Goal: Navigation & Orientation: Find specific page/section

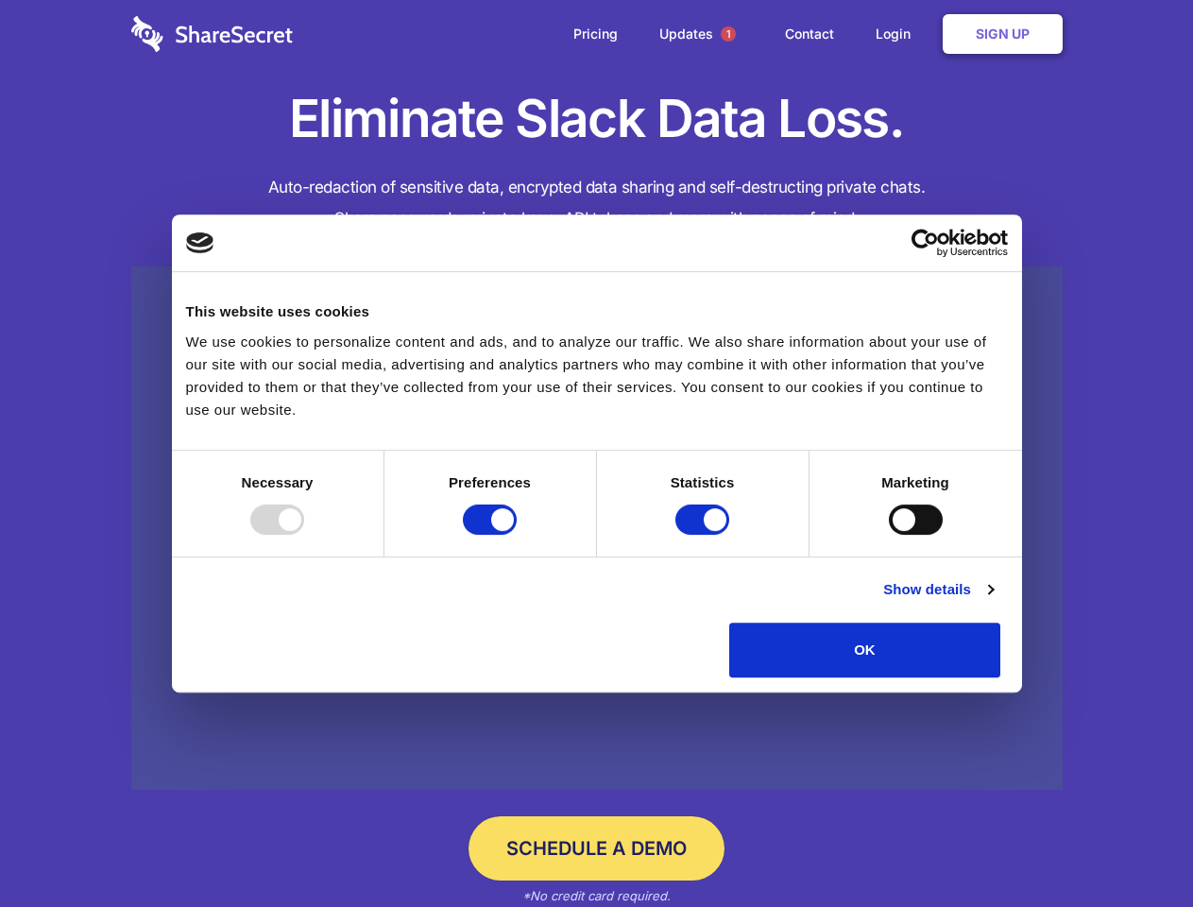
click at [304, 534] on div at bounding box center [277, 519] width 54 height 30
click at [517, 534] on input "Preferences" at bounding box center [490, 519] width 54 height 30
checkbox input "false"
click at [704, 534] on input "Statistics" at bounding box center [702, 519] width 54 height 30
checkbox input "false"
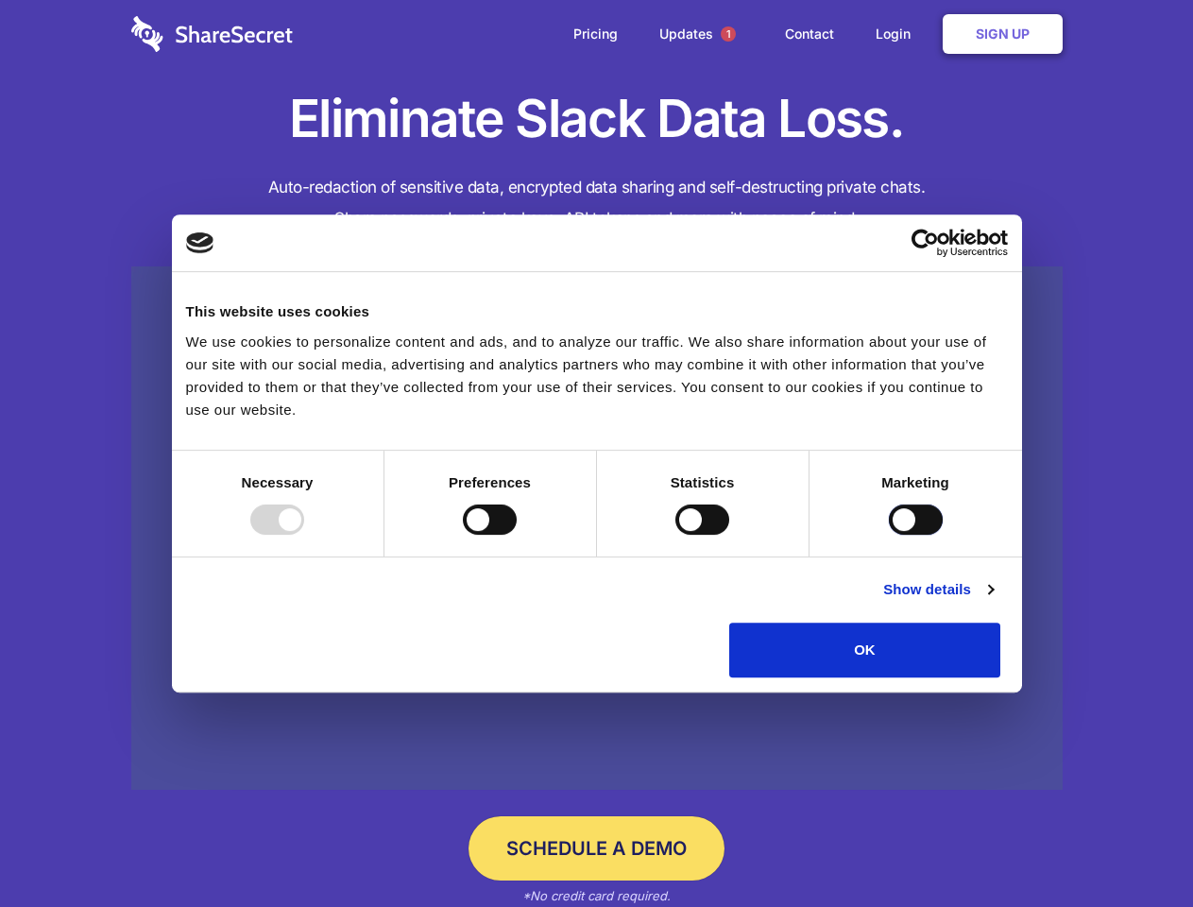
click at [889, 534] on input "Marketing" at bounding box center [916, 519] width 54 height 30
checkbox input "true"
click at [992, 601] on link "Show details" at bounding box center [938, 589] width 110 height 23
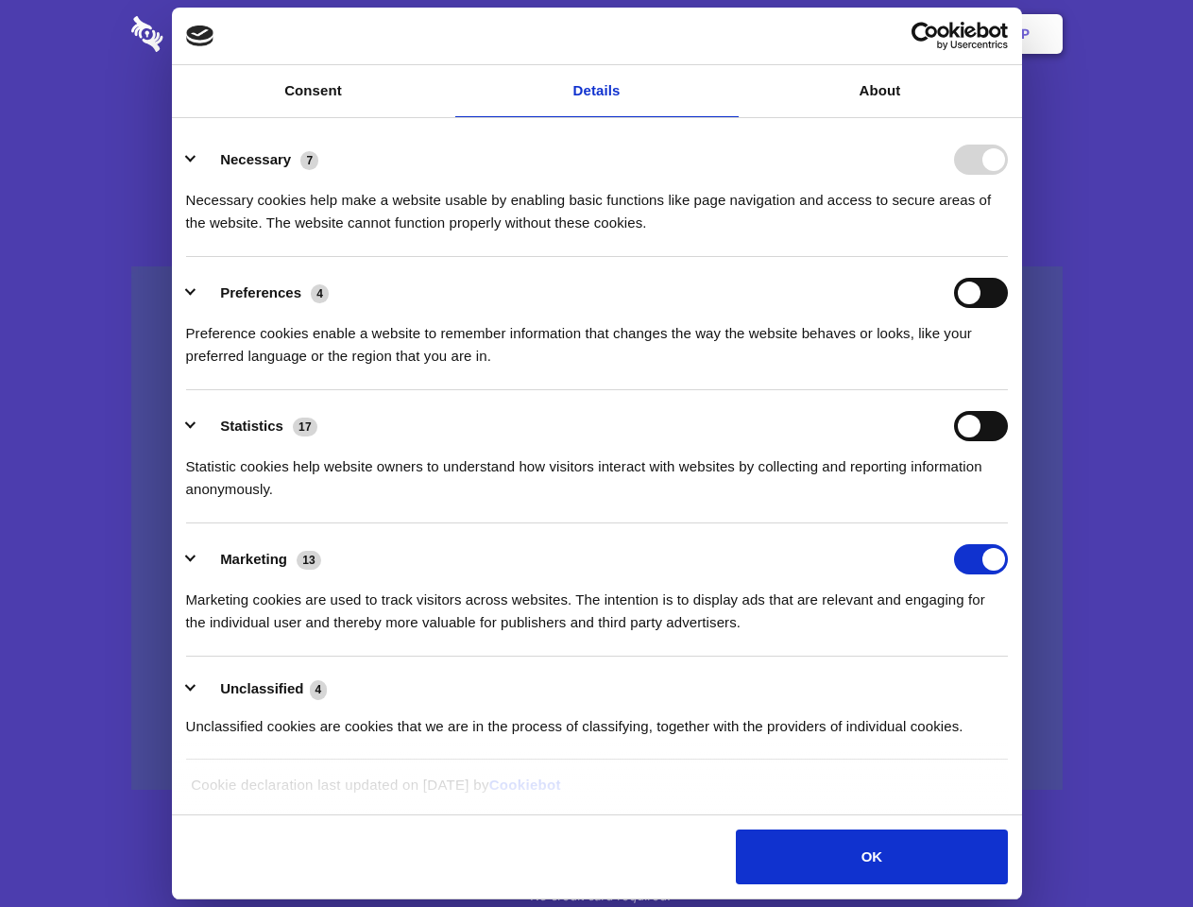
click at [1008, 257] on li "Necessary 7 Necessary cookies help make a website usable by enabling basic func…" at bounding box center [597, 190] width 822 height 133
click at [727, 34] on span "1" at bounding box center [727, 33] width 15 height 15
